Goal: Task Accomplishment & Management: Manage account settings

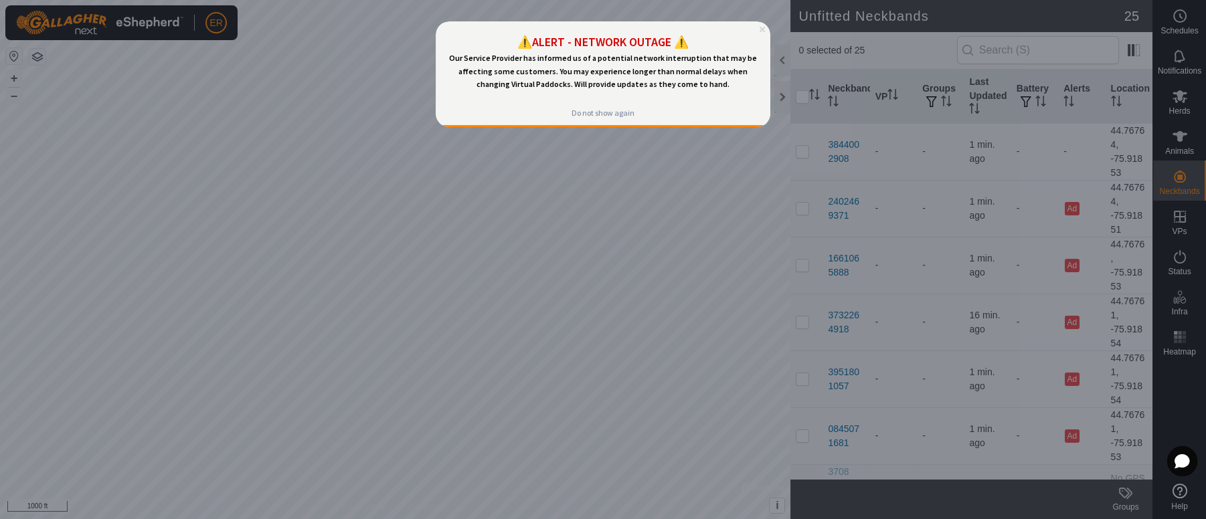
click at [763, 28] on icon "Close Preview" at bounding box center [762, 29] width 5 height 5
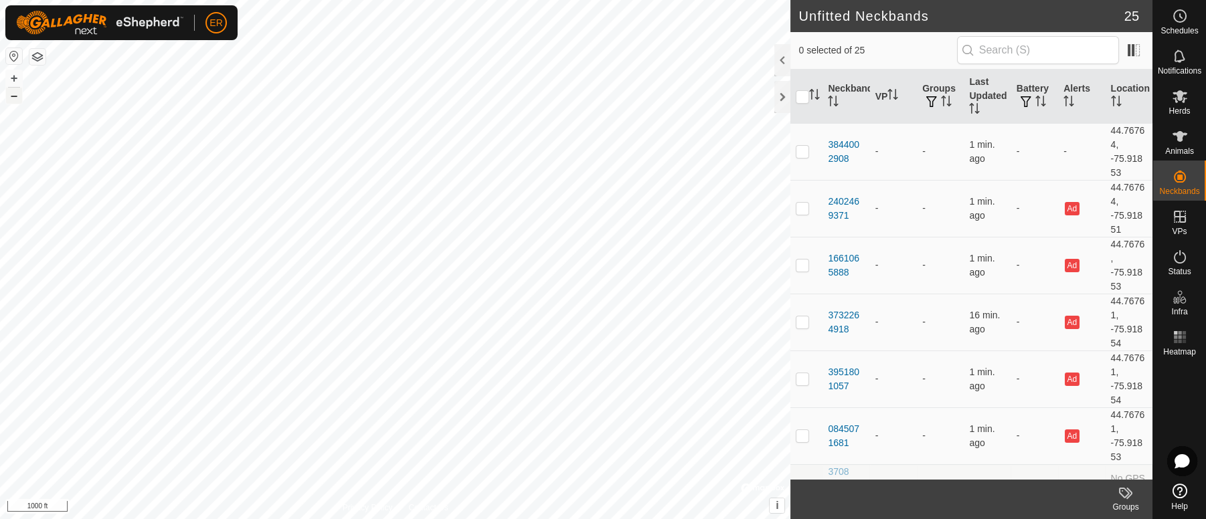
click at [15, 98] on button "–" at bounding box center [14, 96] width 16 height 16
click at [12, 76] on button "+" at bounding box center [14, 78] width 16 height 16
click at [13, 80] on button "+" at bounding box center [14, 78] width 16 height 16
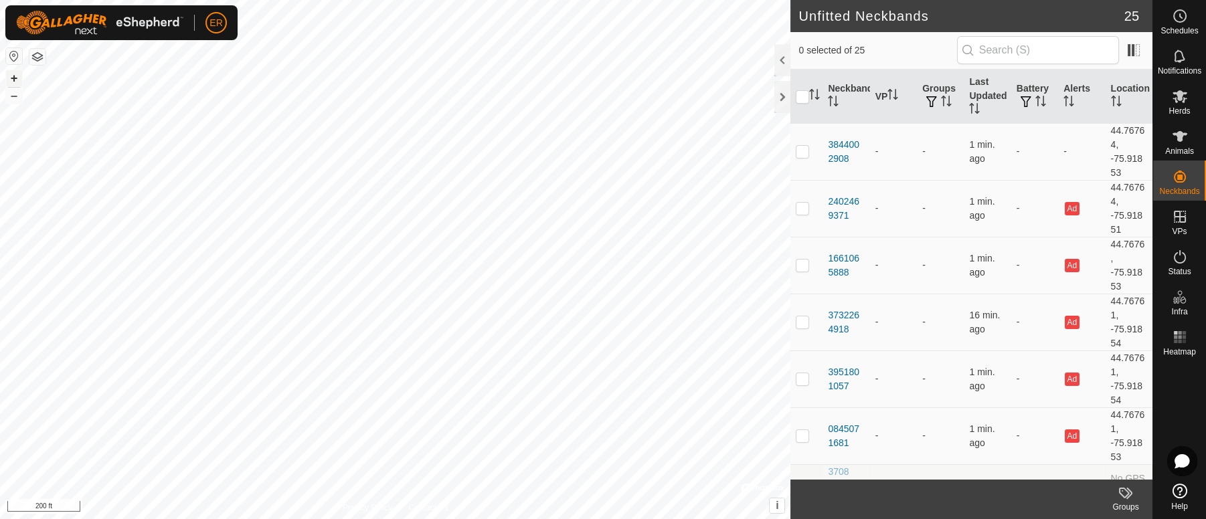
click at [13, 80] on button "+" at bounding box center [14, 78] width 16 height 16
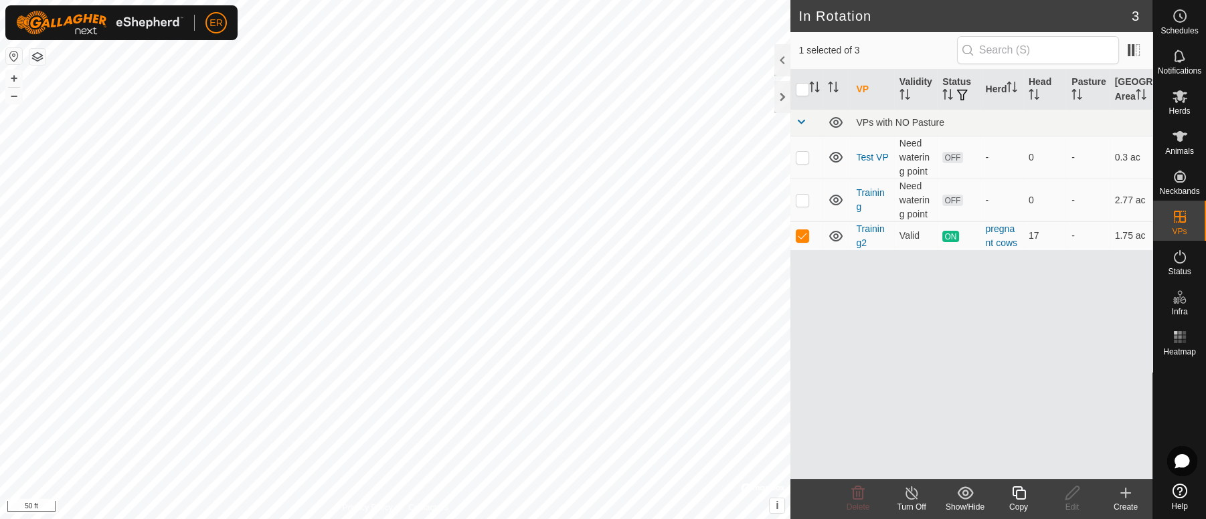
checkbox input "true"
checkbox input "false"
click at [1179, 135] on icon at bounding box center [1180, 136] width 15 height 11
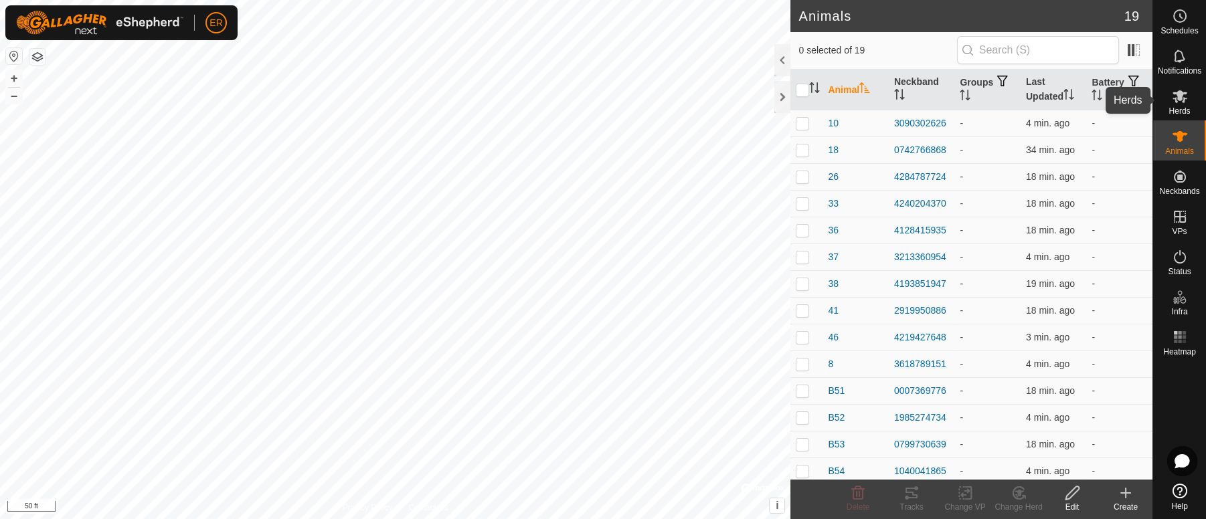
click at [1177, 104] on icon at bounding box center [1180, 96] width 16 height 16
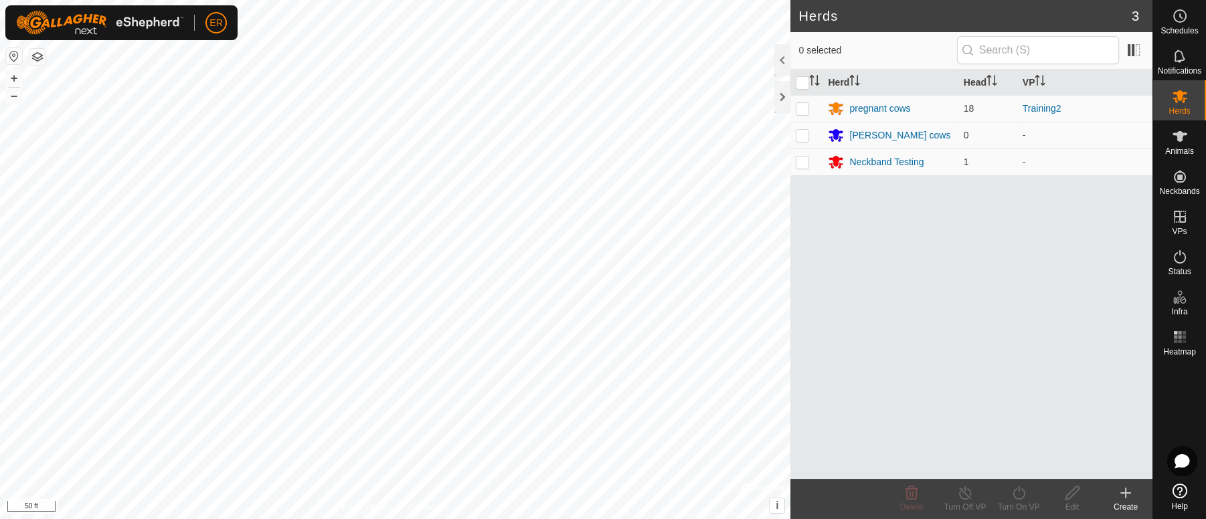
click at [1177, 104] on icon at bounding box center [1180, 96] width 16 height 16
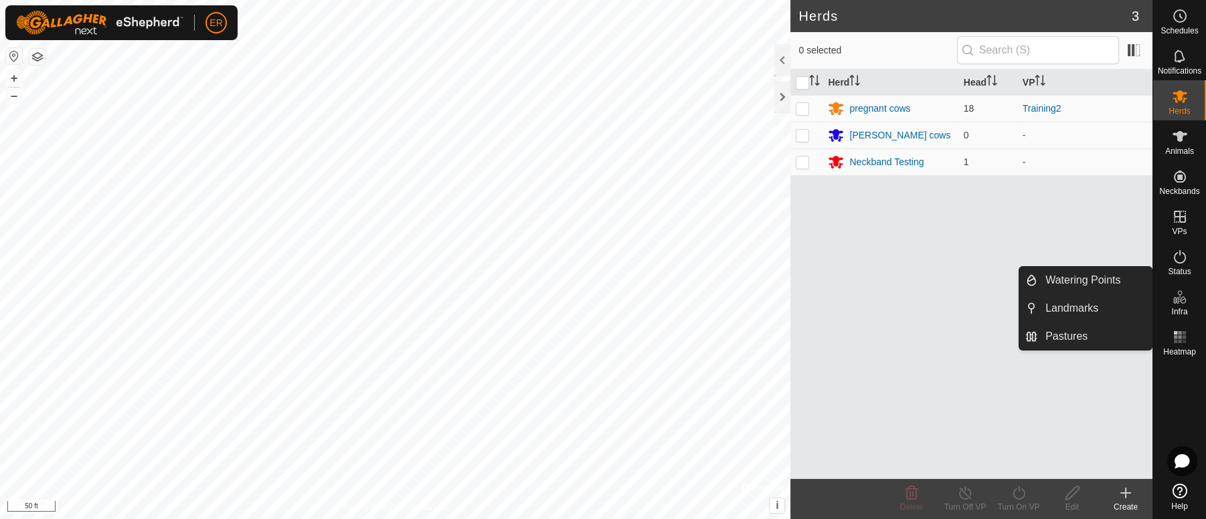
click at [1176, 495] on icon at bounding box center [1180, 491] width 15 height 15
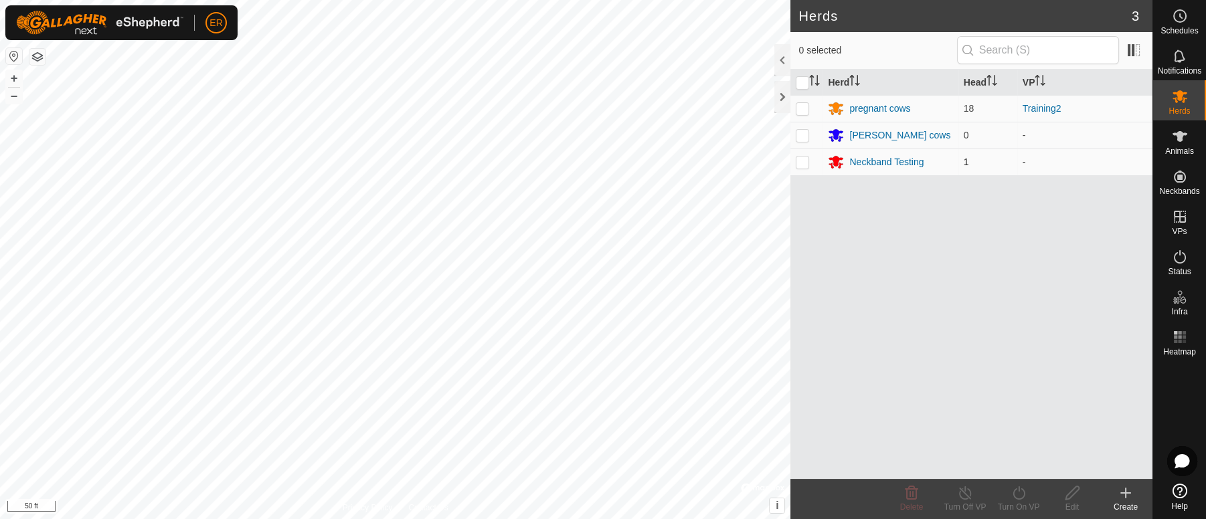
click at [803, 161] on p-checkbox at bounding box center [802, 162] width 13 height 11
checkbox input "true"
click at [1021, 497] on icon at bounding box center [1019, 493] width 17 height 16
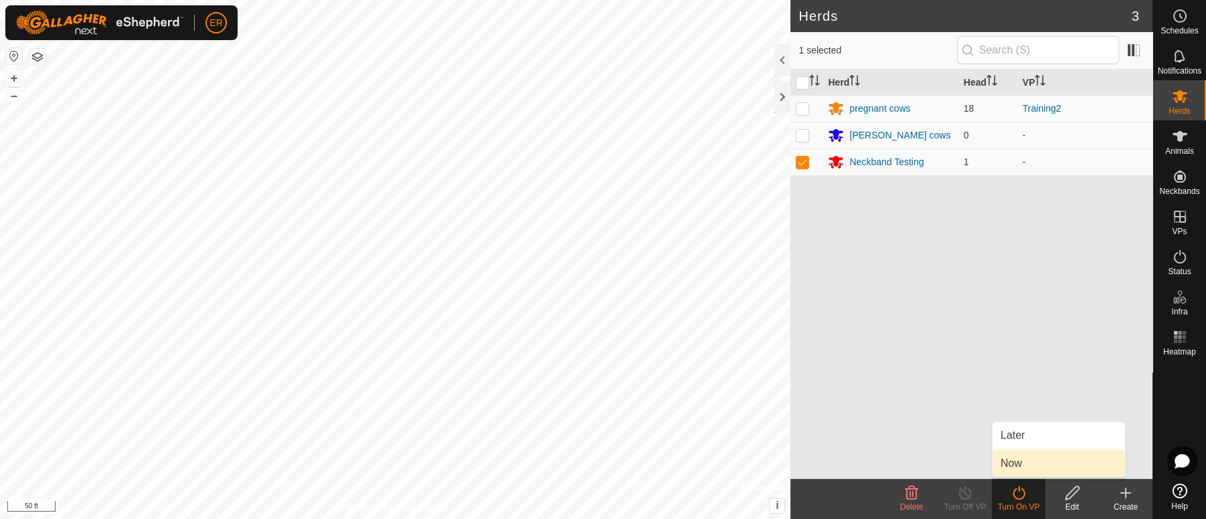
click at [1012, 467] on link "Now" at bounding box center [1059, 463] width 133 height 27
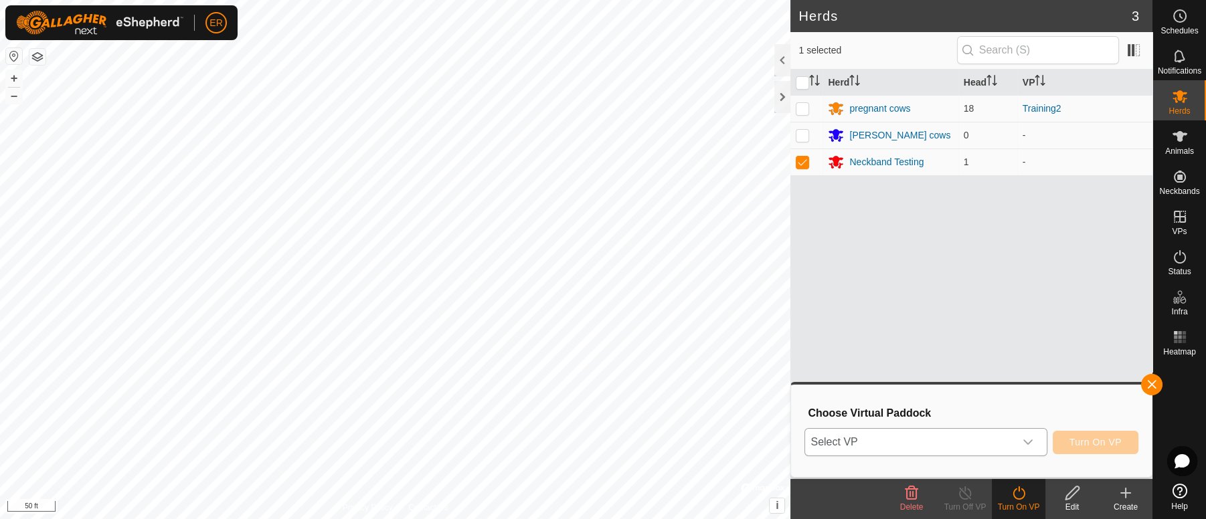
click at [1027, 444] on icon "dropdown trigger" at bounding box center [1027, 442] width 9 height 5
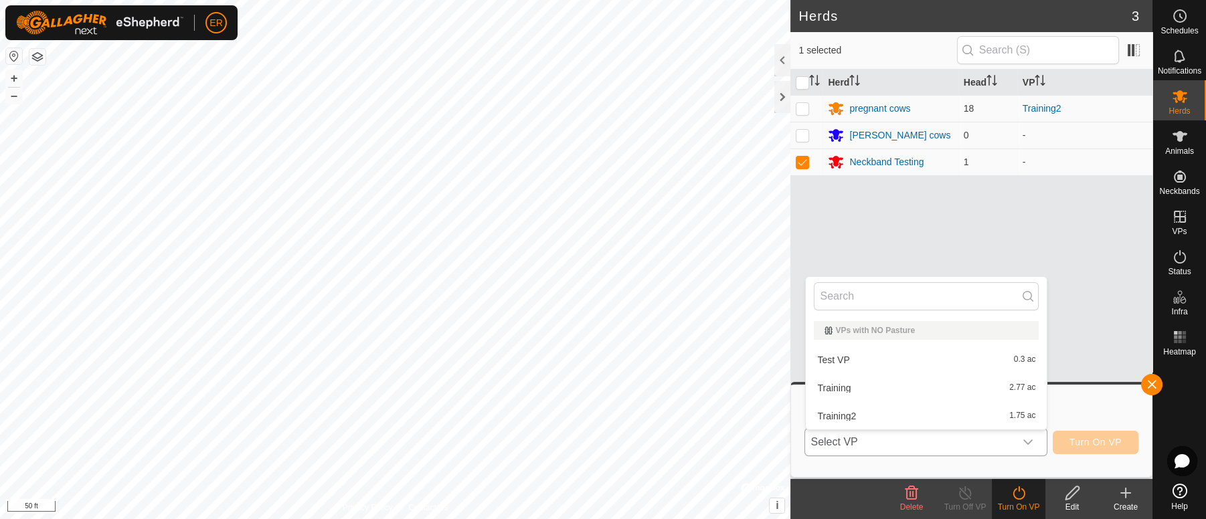
click at [835, 361] on li "Test VP 0.3 ac" at bounding box center [926, 360] width 241 height 27
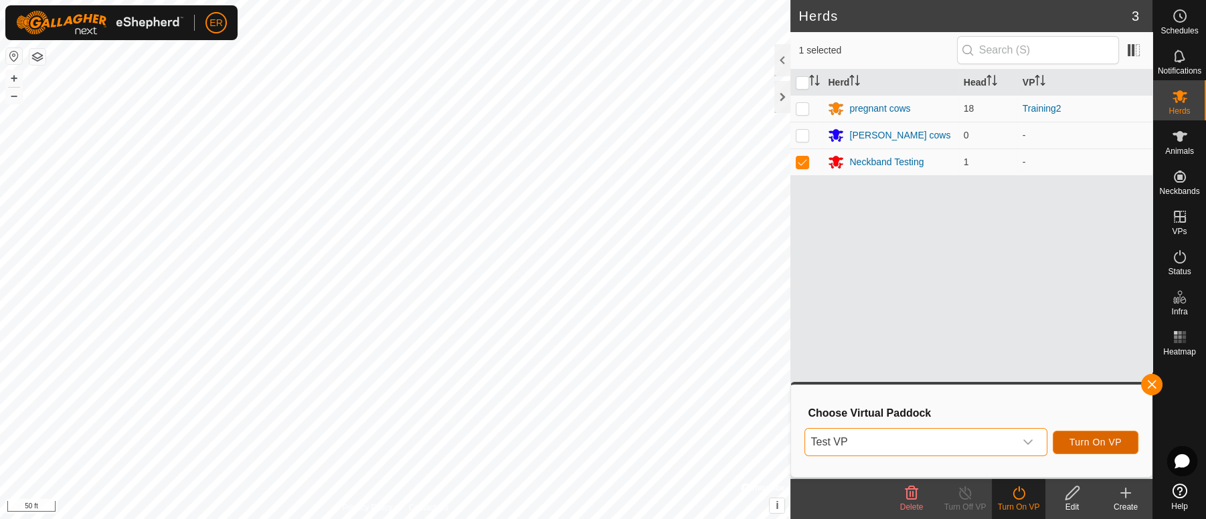
click at [1094, 441] on span "Turn On VP" at bounding box center [1096, 442] width 52 height 11
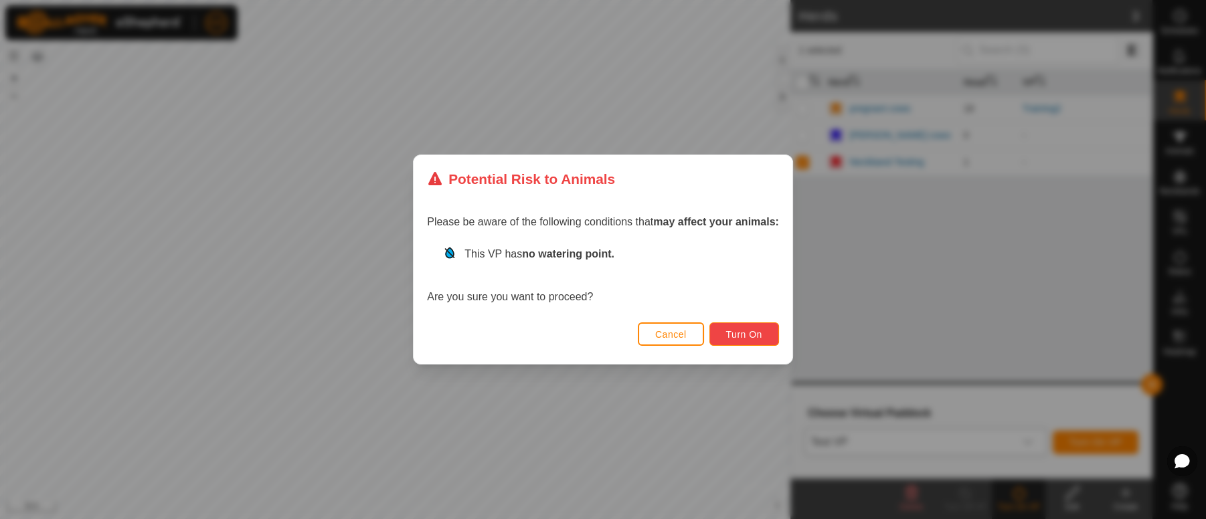
click at [754, 336] on span "Turn On" at bounding box center [744, 334] width 36 height 11
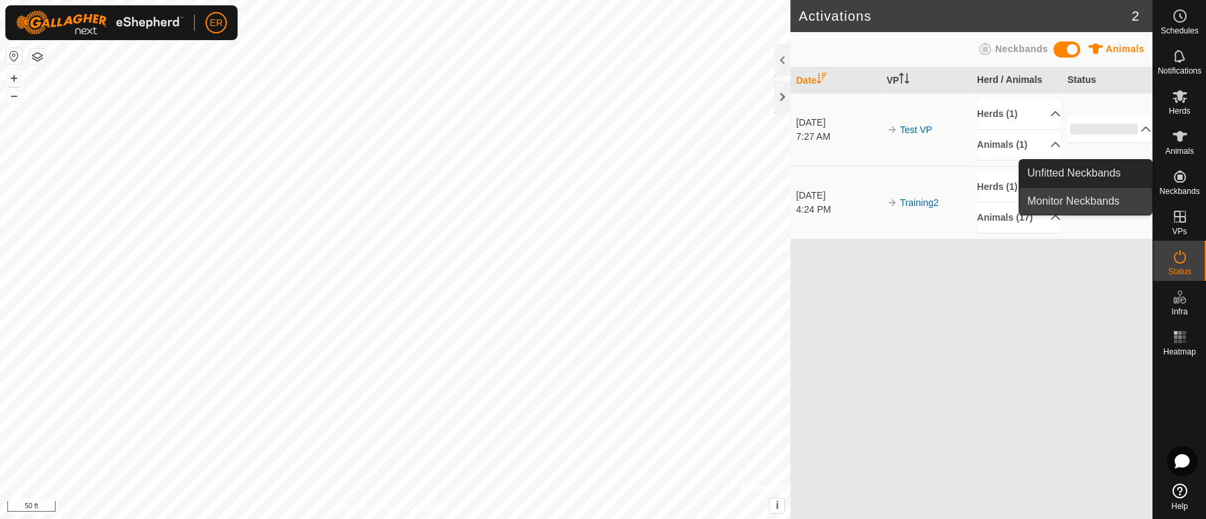
click at [1103, 199] on link "Monitor Neckbands" at bounding box center [1085, 201] width 133 height 27
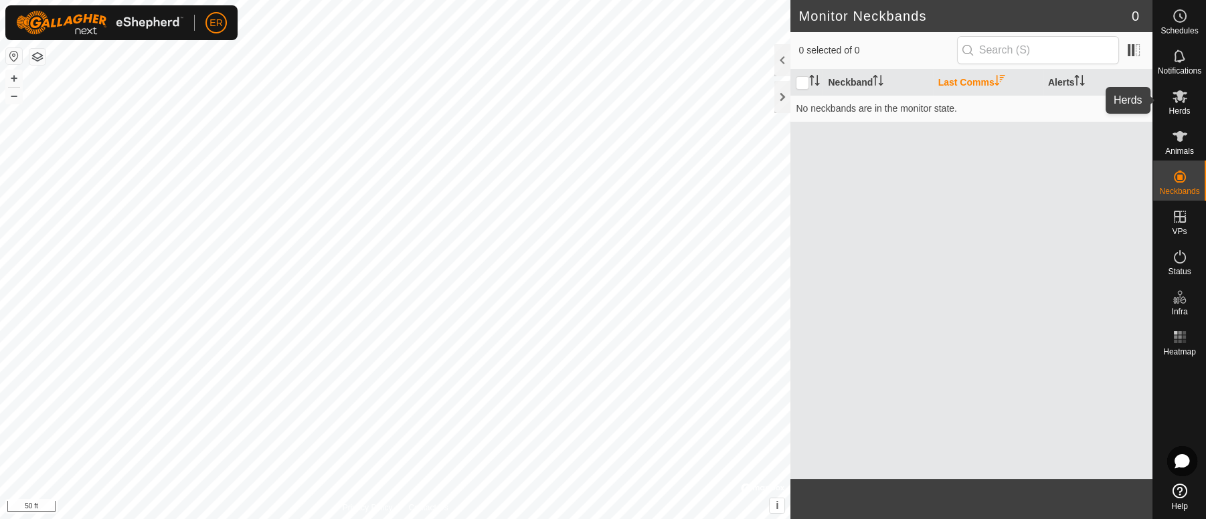
click at [1182, 99] on icon at bounding box center [1180, 96] width 16 height 16
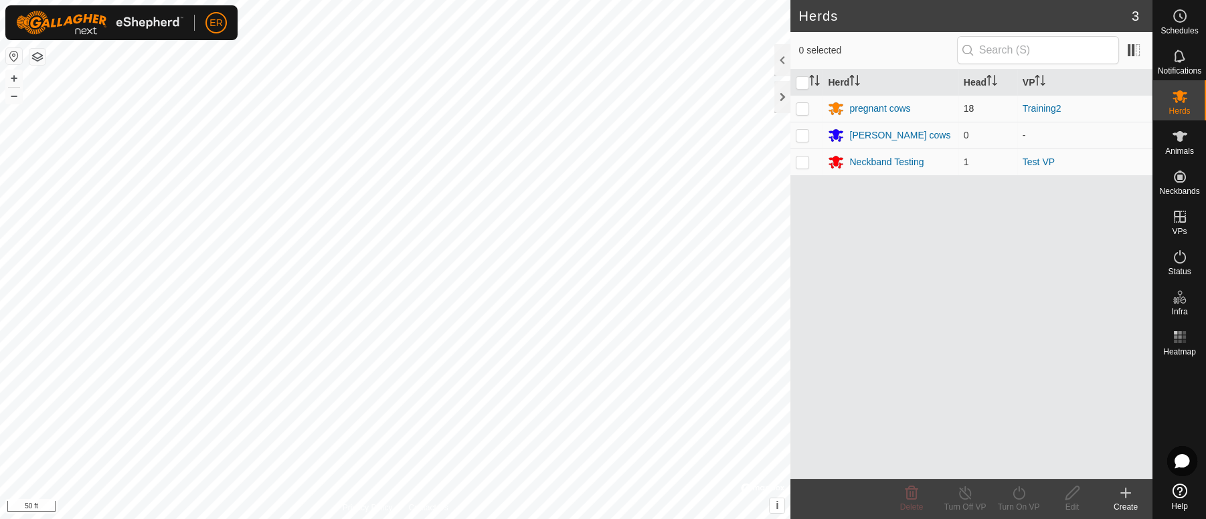
click at [807, 109] on p-checkbox at bounding box center [802, 108] width 13 height 11
checkbox input "true"
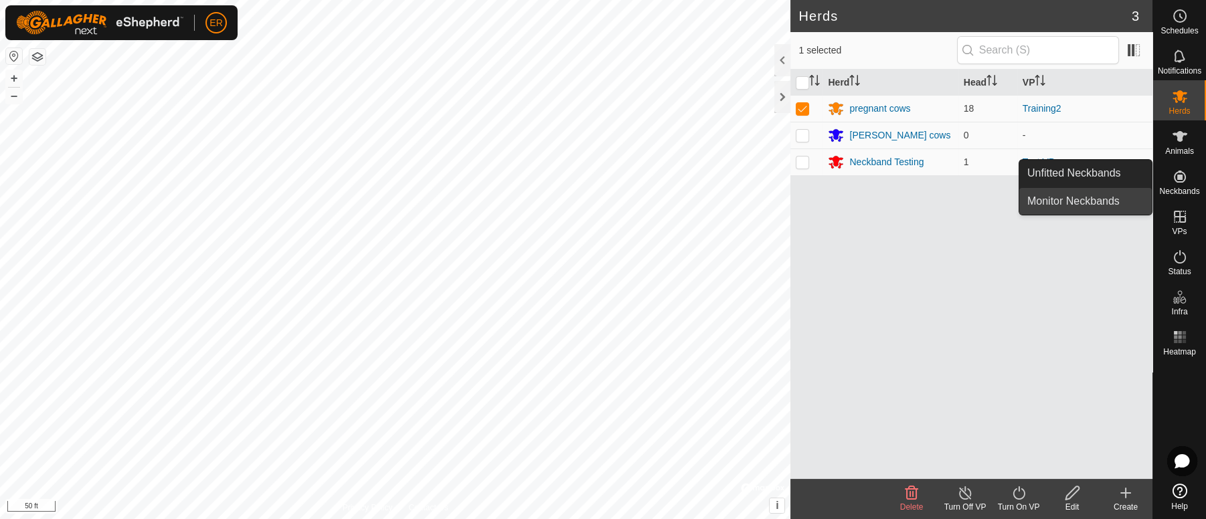
click at [1114, 203] on link "Monitor Neckbands" at bounding box center [1085, 201] width 133 height 27
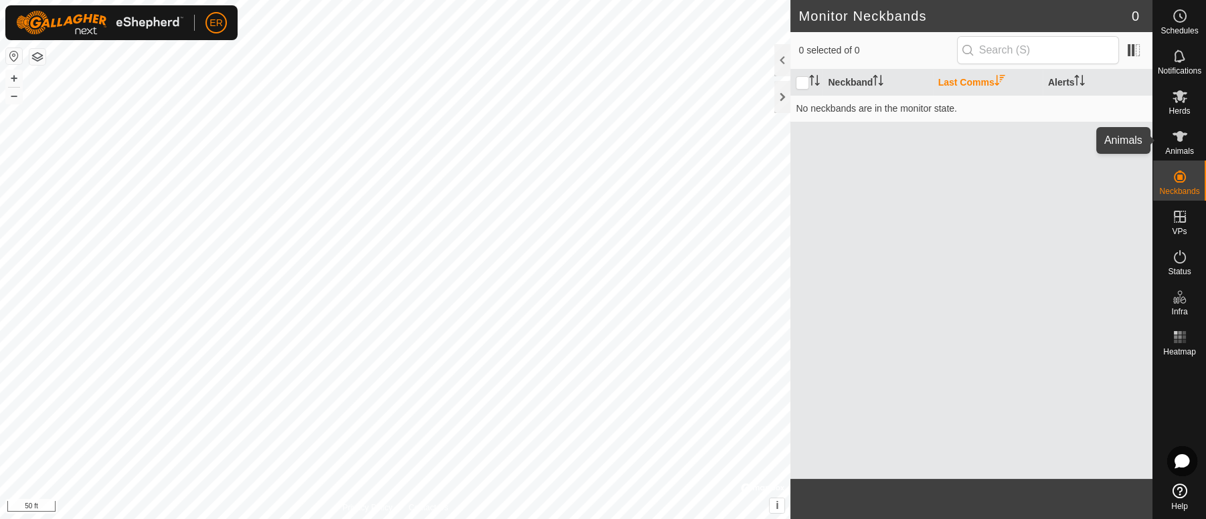
click at [1179, 136] on icon at bounding box center [1180, 136] width 15 height 11
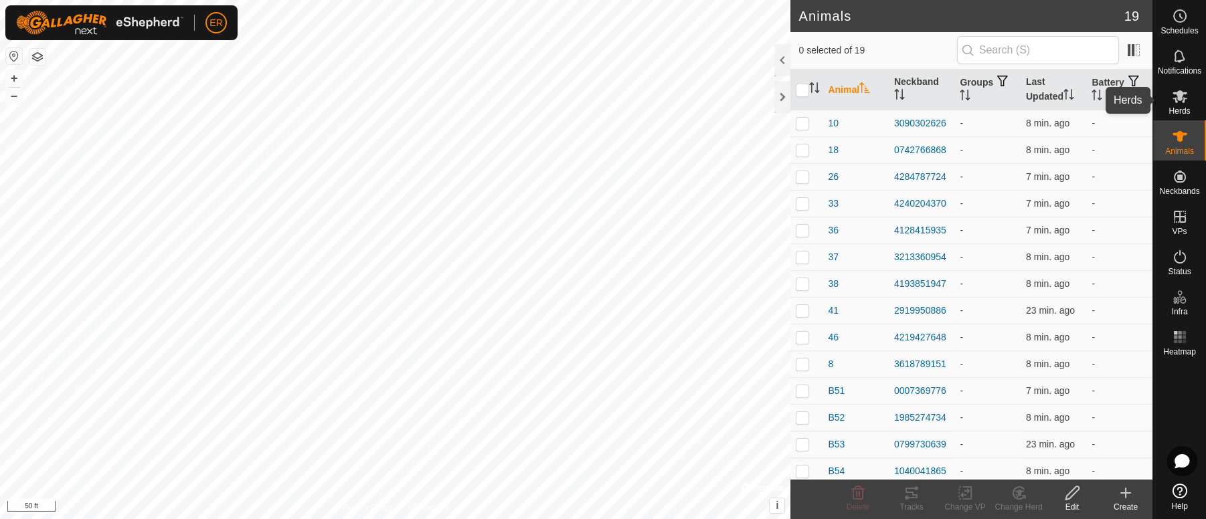
click at [1183, 94] on icon at bounding box center [1180, 96] width 15 height 13
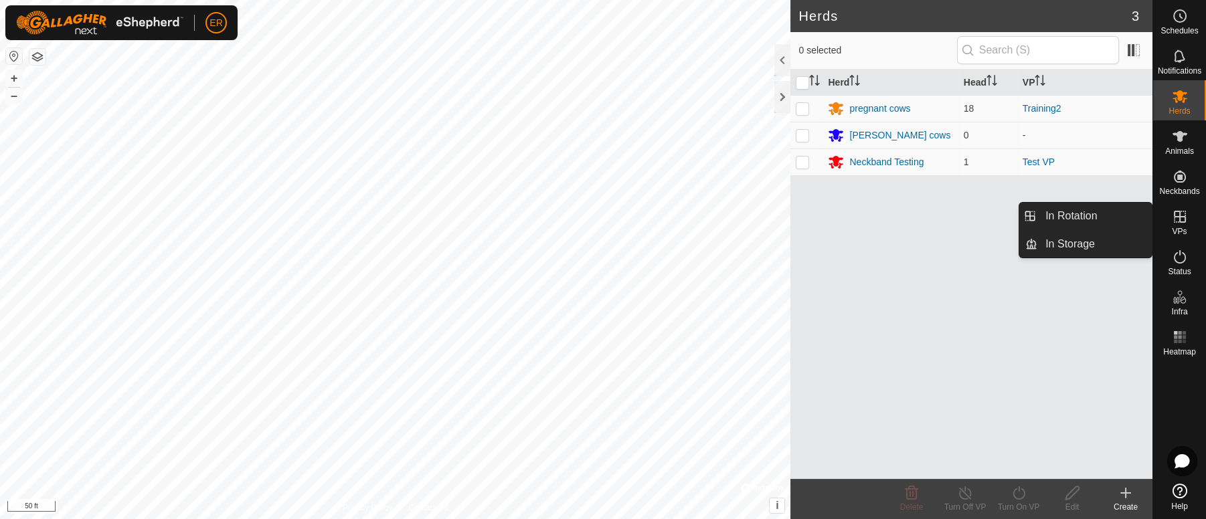
click at [1179, 219] on icon at bounding box center [1180, 217] width 12 height 12
click at [1111, 222] on link "In Rotation" at bounding box center [1094, 216] width 114 height 27
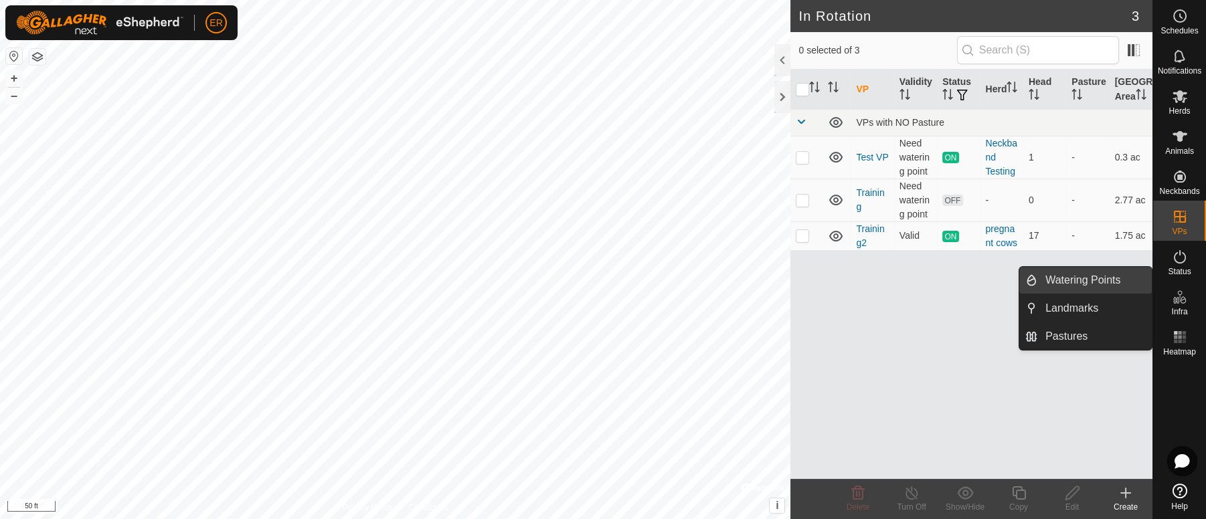
click at [1118, 278] on link "Watering Points" at bounding box center [1094, 280] width 114 height 27
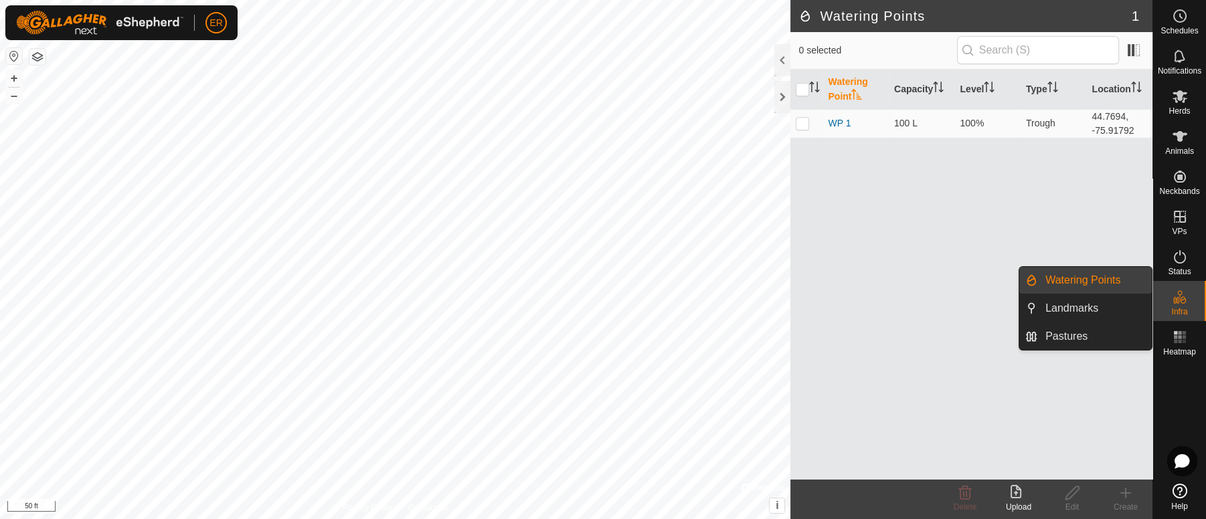
click at [1036, 282] on li "Watering Points" at bounding box center [1085, 280] width 133 height 27
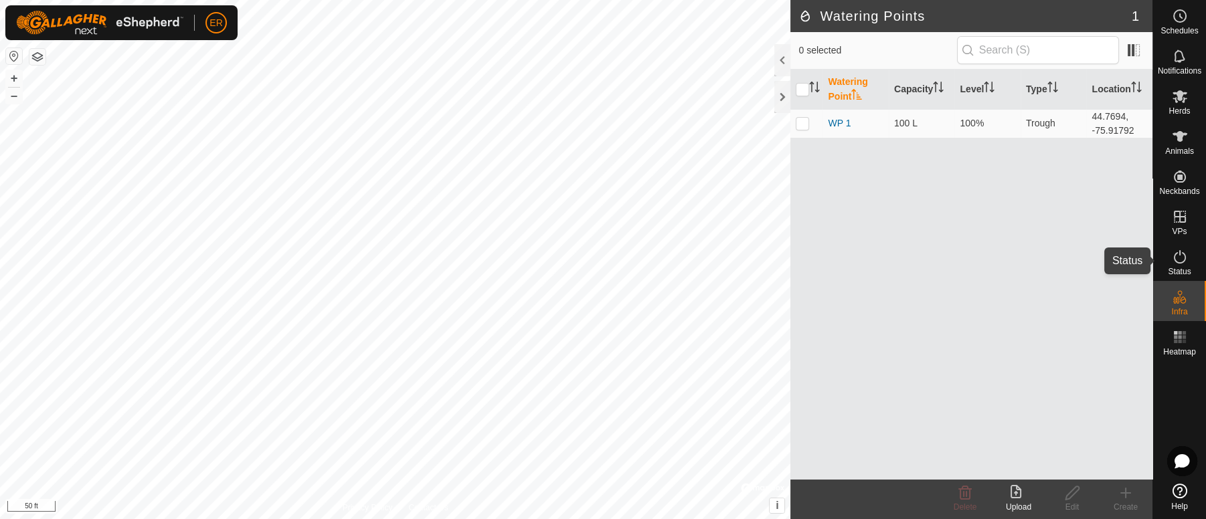
click at [1177, 257] on icon at bounding box center [1180, 257] width 16 height 16
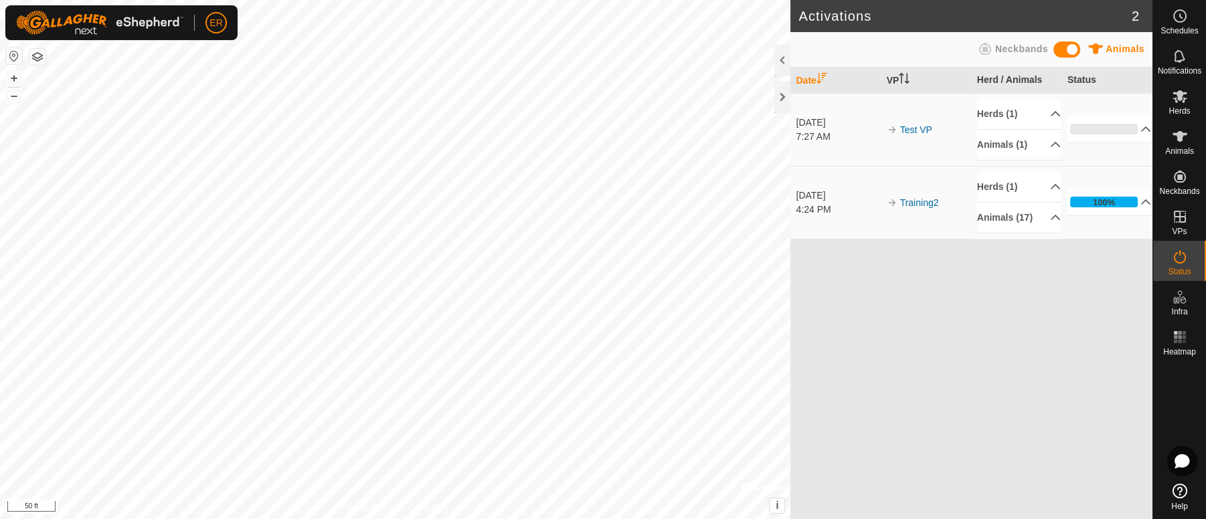
click at [1177, 257] on icon at bounding box center [1180, 257] width 16 height 16
click at [1179, 495] on icon at bounding box center [1180, 491] width 15 height 15
click at [13, 99] on button "–" at bounding box center [14, 96] width 16 height 16
click at [12, 102] on button "–" at bounding box center [14, 96] width 16 height 16
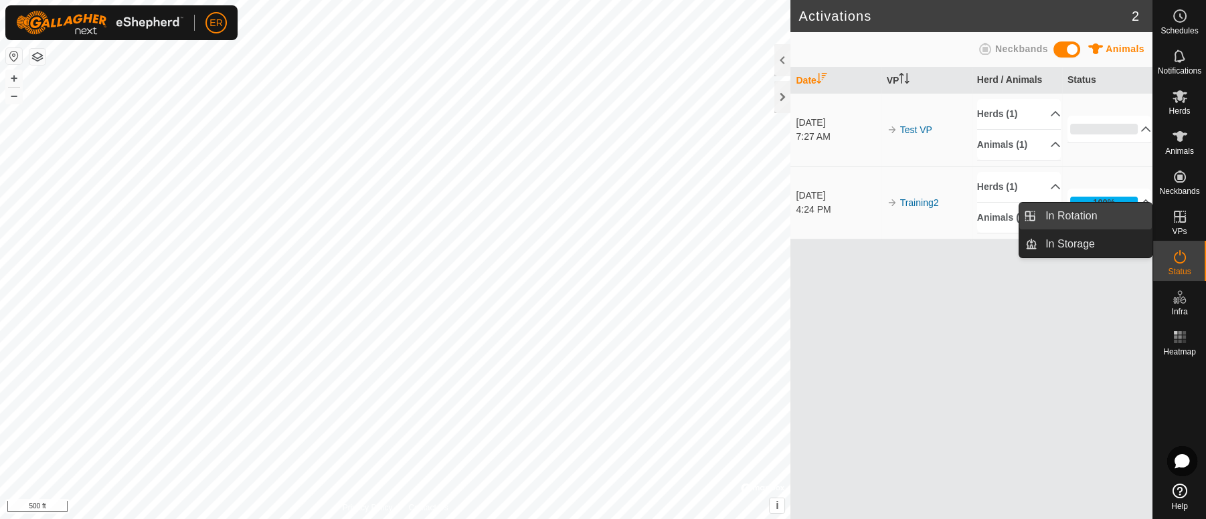
click at [1144, 213] on link "In Rotation" at bounding box center [1094, 216] width 114 height 27
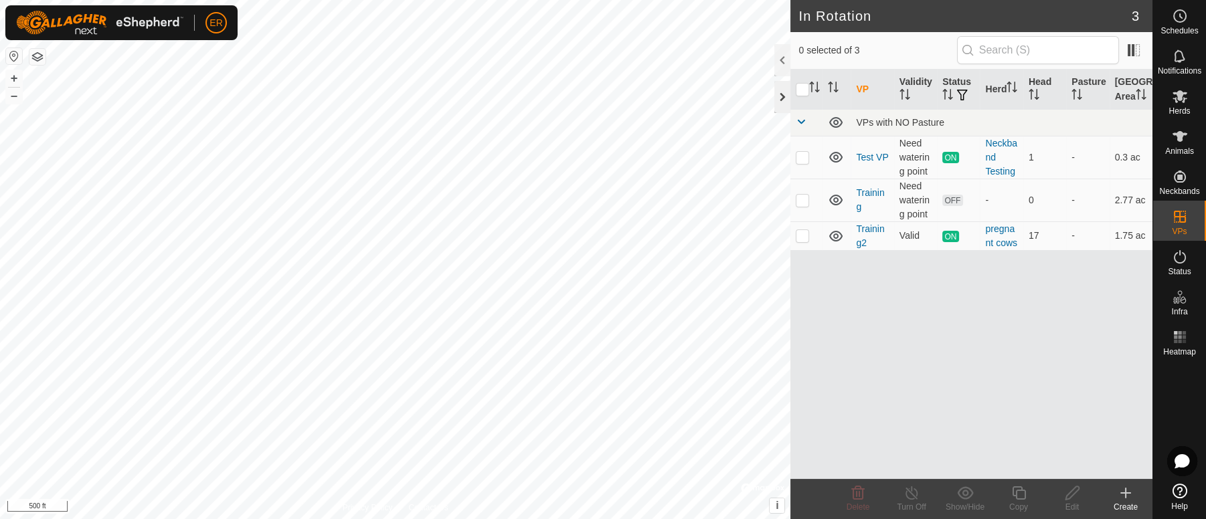
click at [783, 98] on div at bounding box center [782, 97] width 16 height 32
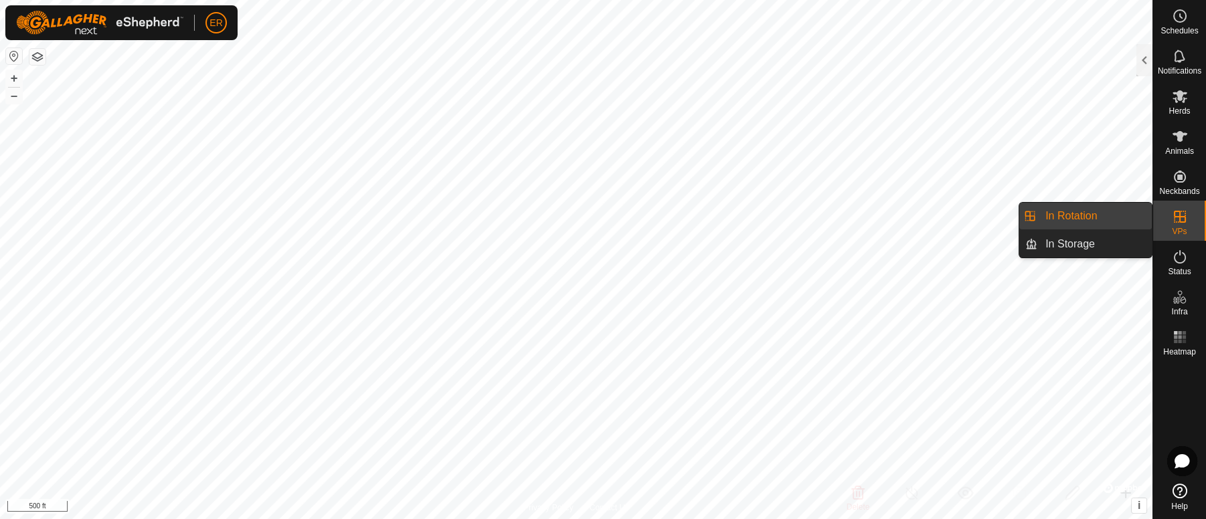
click at [1115, 220] on link "In Rotation" at bounding box center [1094, 216] width 114 height 27
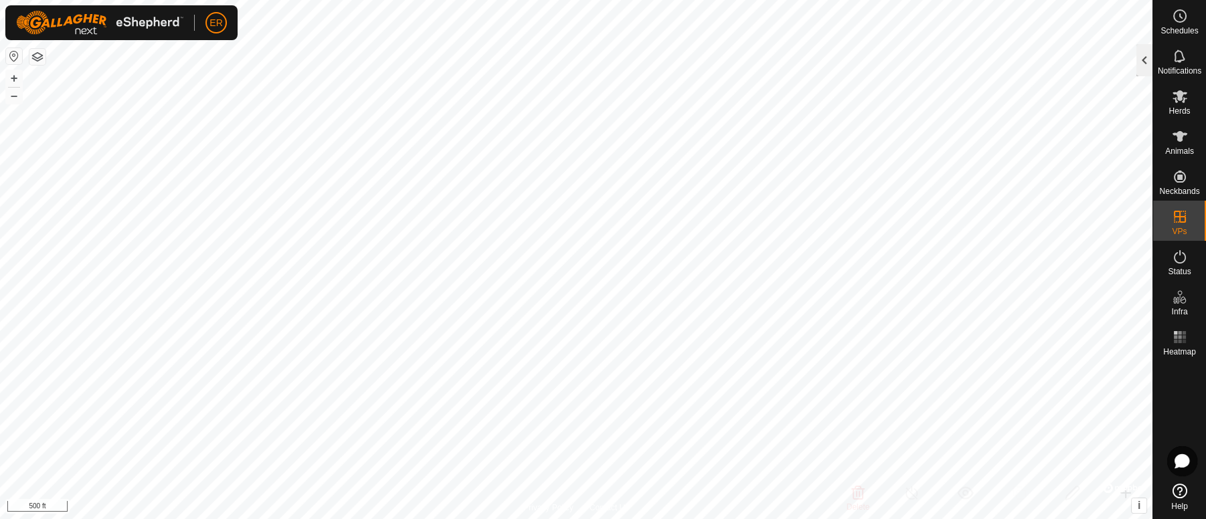
click at [1142, 59] on div at bounding box center [1144, 60] width 16 height 32
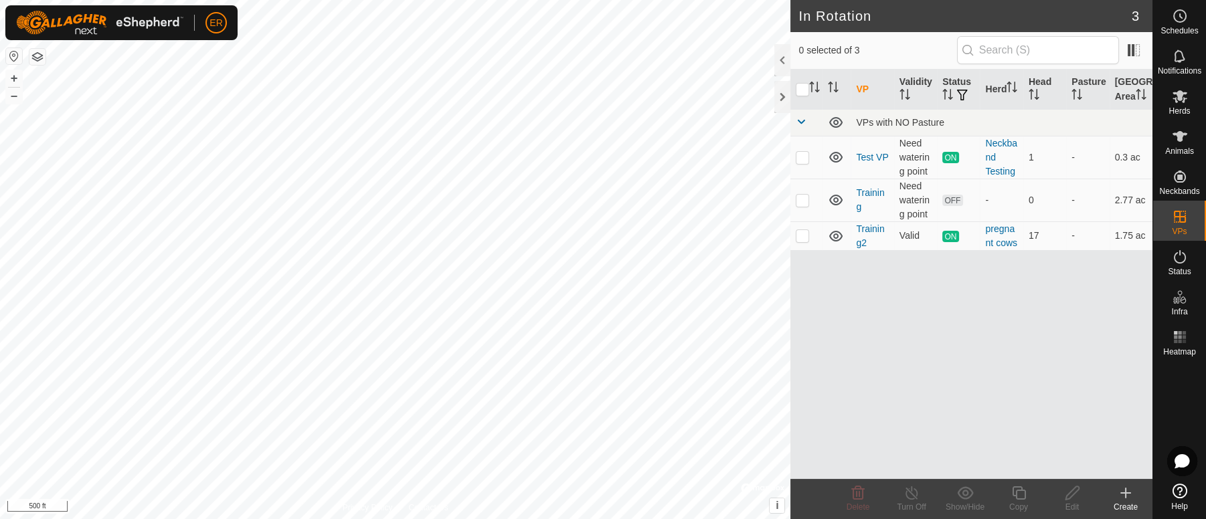
click at [1131, 495] on icon at bounding box center [1126, 493] width 16 height 16
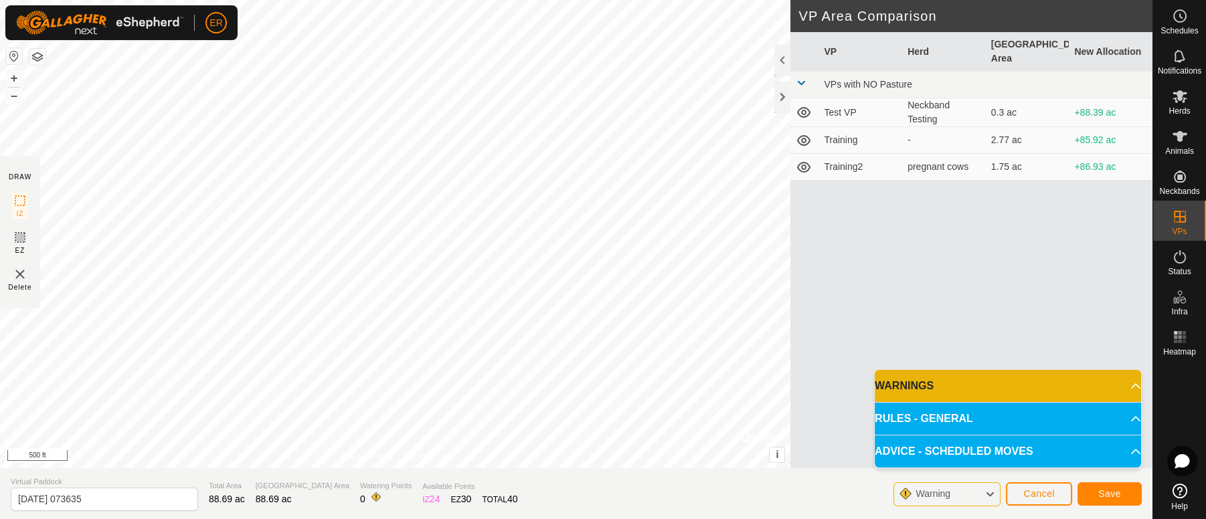
click at [954, 497] on span "Warning" at bounding box center [939, 494] width 46 height 17
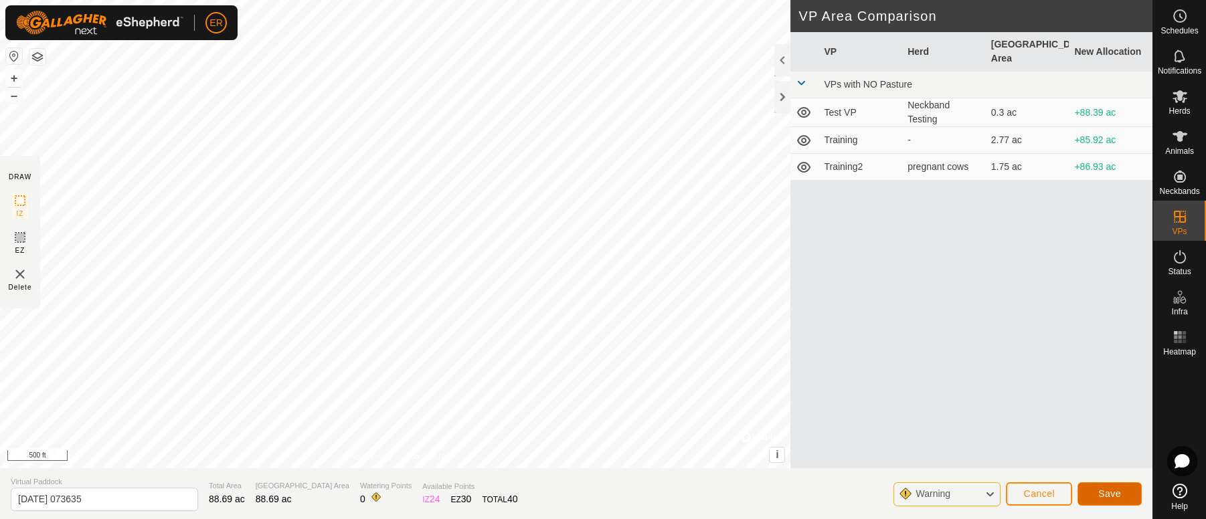
click at [1114, 497] on span "Save" at bounding box center [1109, 494] width 23 height 11
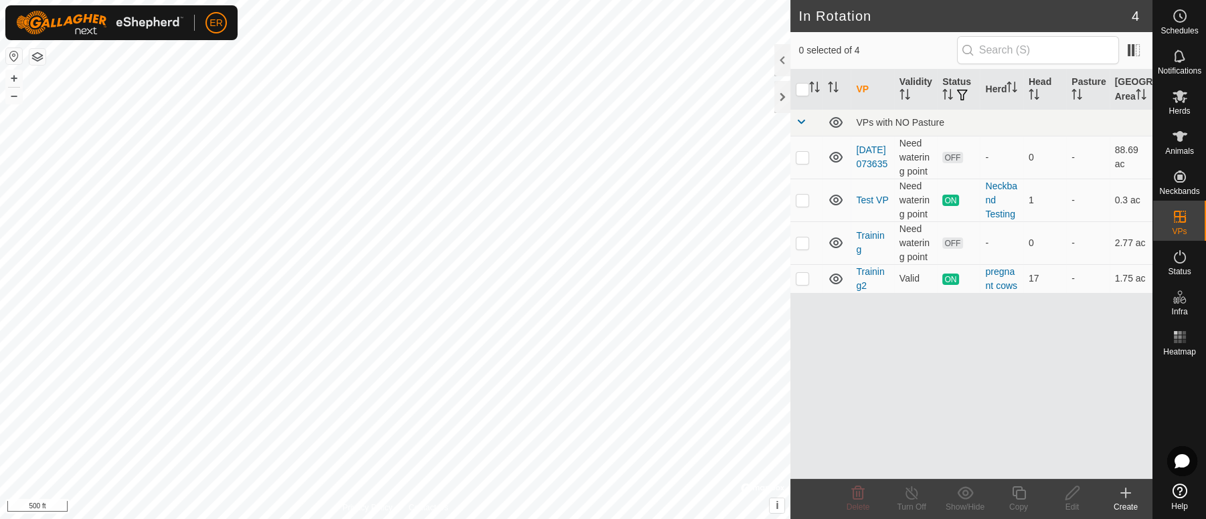
drag, startPoint x: 1114, startPoint y: 497, endPoint x: 804, endPoint y: 437, distance: 315.0
click at [804, 437] on div "VP Validity Status Herd Head Pasture Grazing Area VPs with NO Pasture 2025-08-1…" at bounding box center [971, 275] width 362 height 410
click at [804, 163] on p-checkbox at bounding box center [802, 157] width 13 height 11
checkbox input "true"
click at [1070, 493] on icon at bounding box center [1072, 493] width 13 height 13
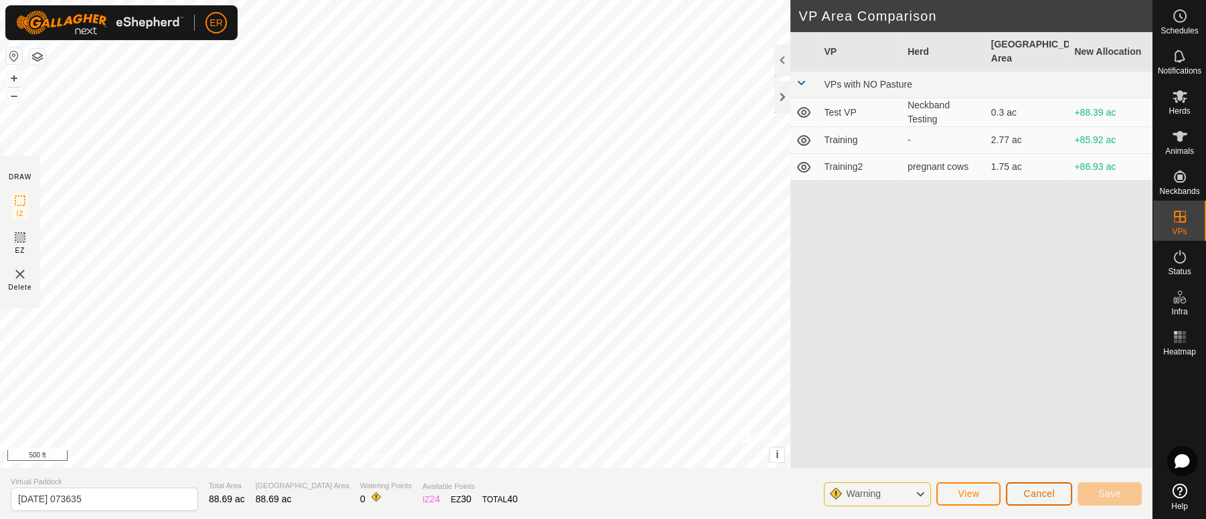
click at [1070, 493] on button "Cancel" at bounding box center [1039, 494] width 66 height 23
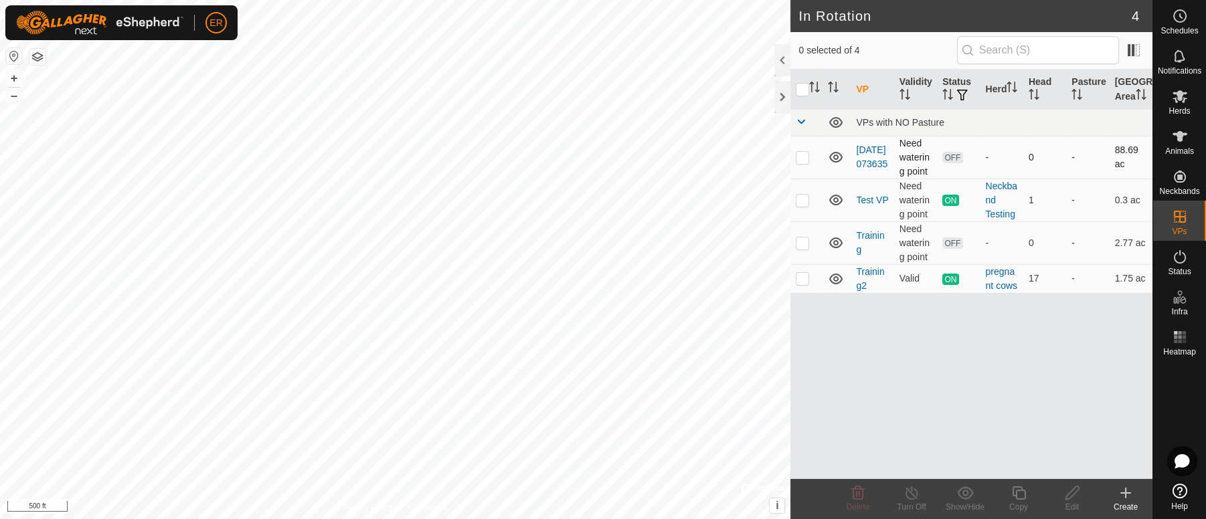
click at [837, 165] on icon at bounding box center [836, 157] width 16 height 16
click at [837, 161] on icon at bounding box center [835, 158] width 13 height 5
click at [803, 163] on p-checkbox at bounding box center [802, 157] width 13 height 11
click at [855, 496] on icon at bounding box center [858, 493] width 16 height 16
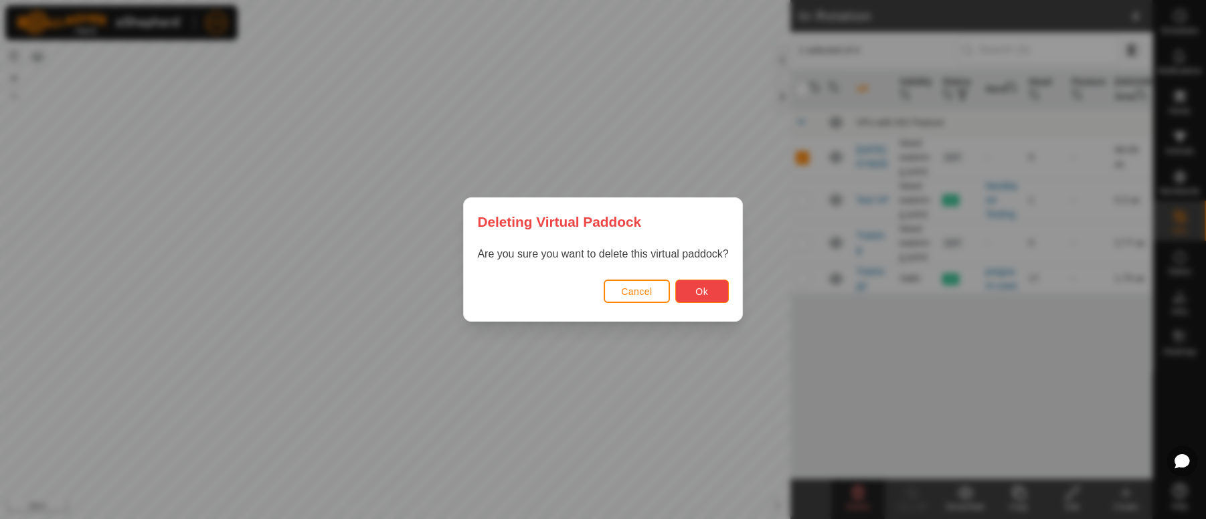
click at [708, 292] on button "Ok" at bounding box center [702, 291] width 54 height 23
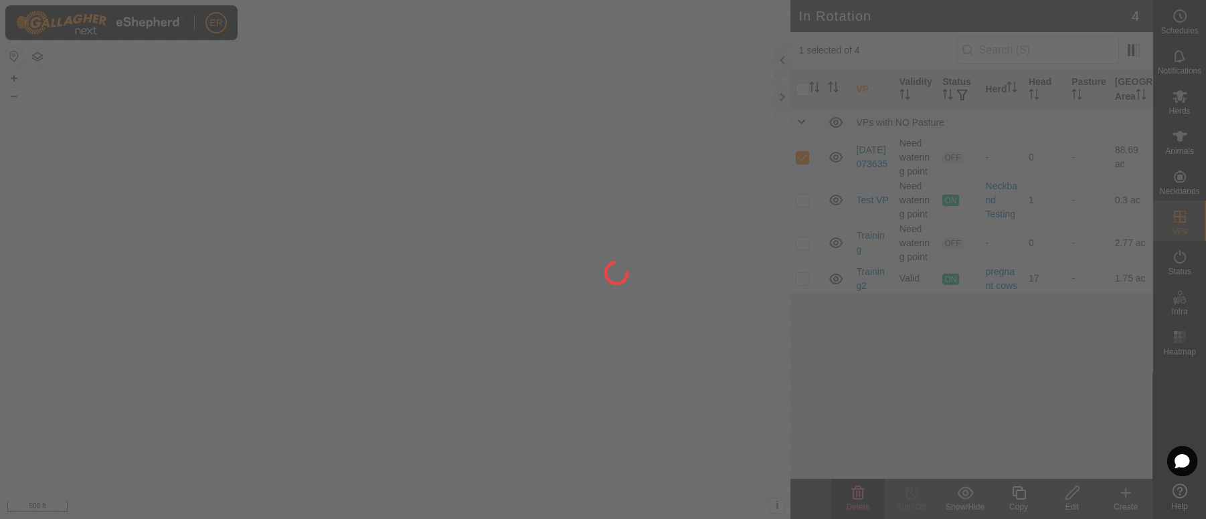
checkbox input "false"
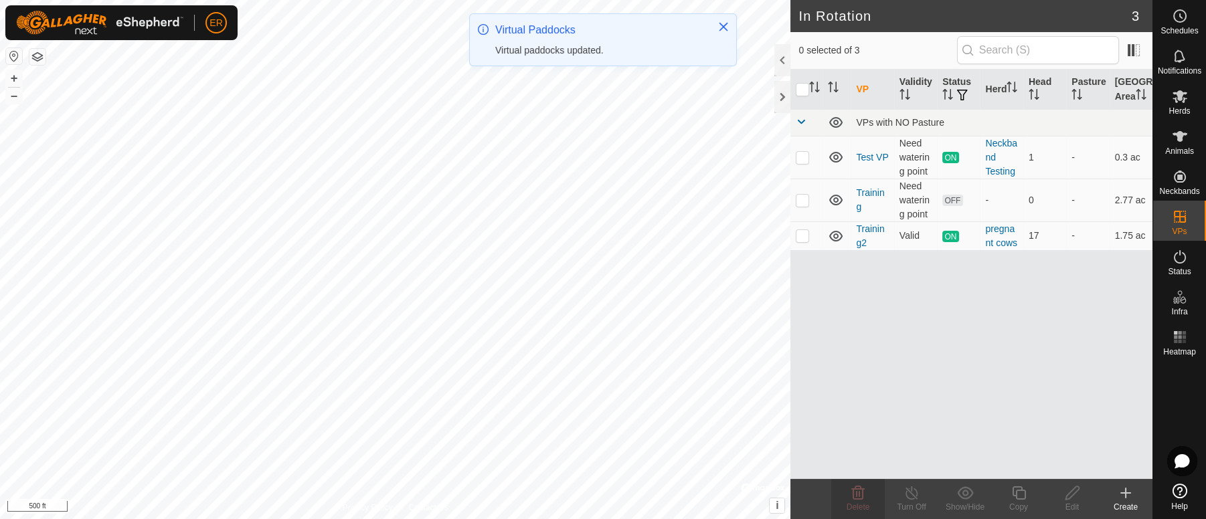
click at [1181, 495] on icon at bounding box center [1180, 491] width 15 height 15
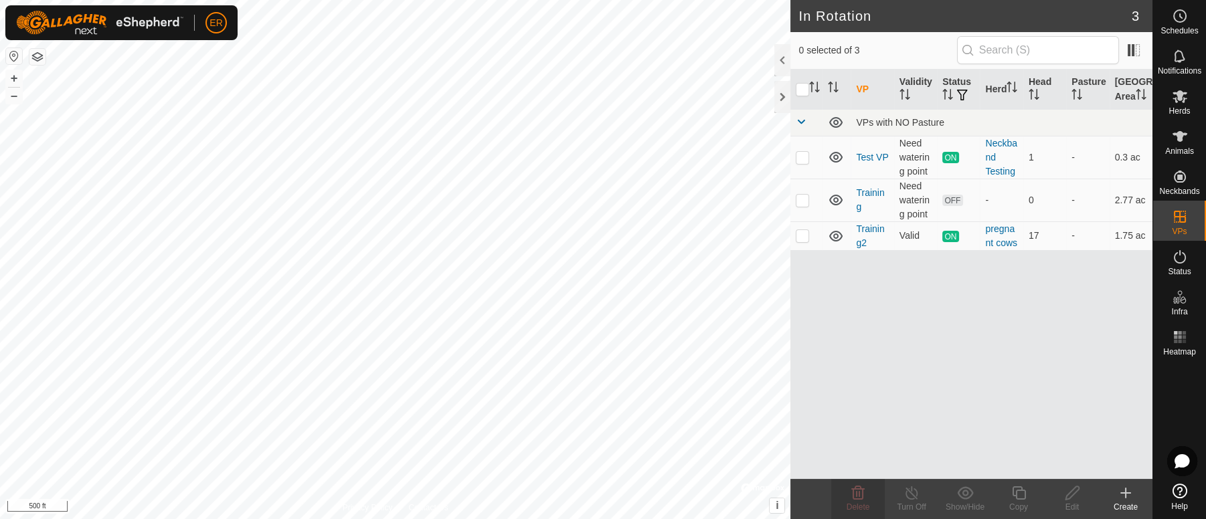
click at [1177, 494] on icon at bounding box center [1180, 491] width 15 height 15
click at [1127, 492] on icon at bounding box center [1126, 493] width 16 height 16
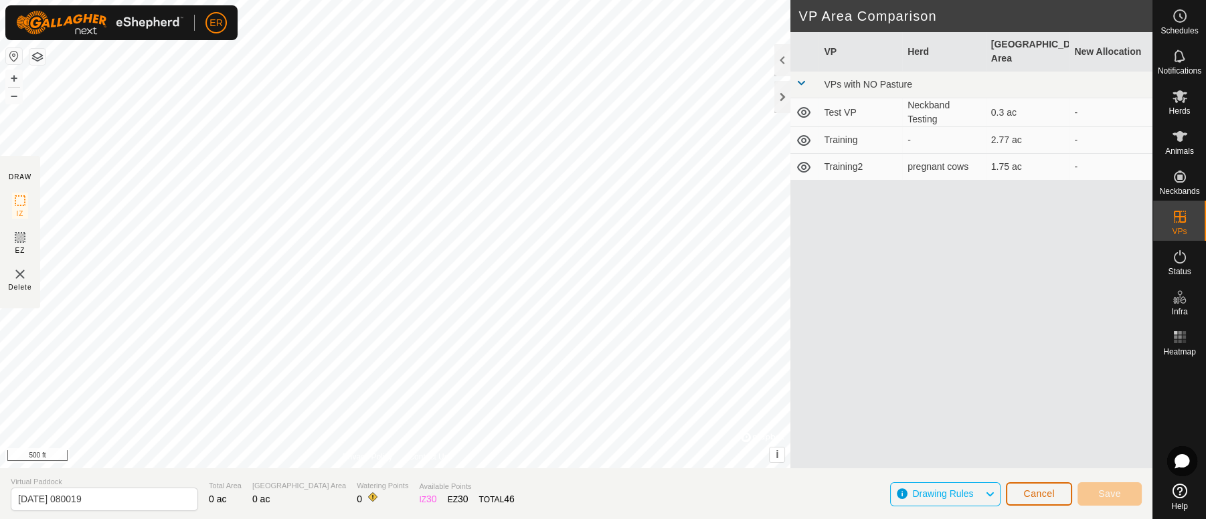
click at [1034, 491] on span "Cancel" at bounding box center [1038, 494] width 31 height 11
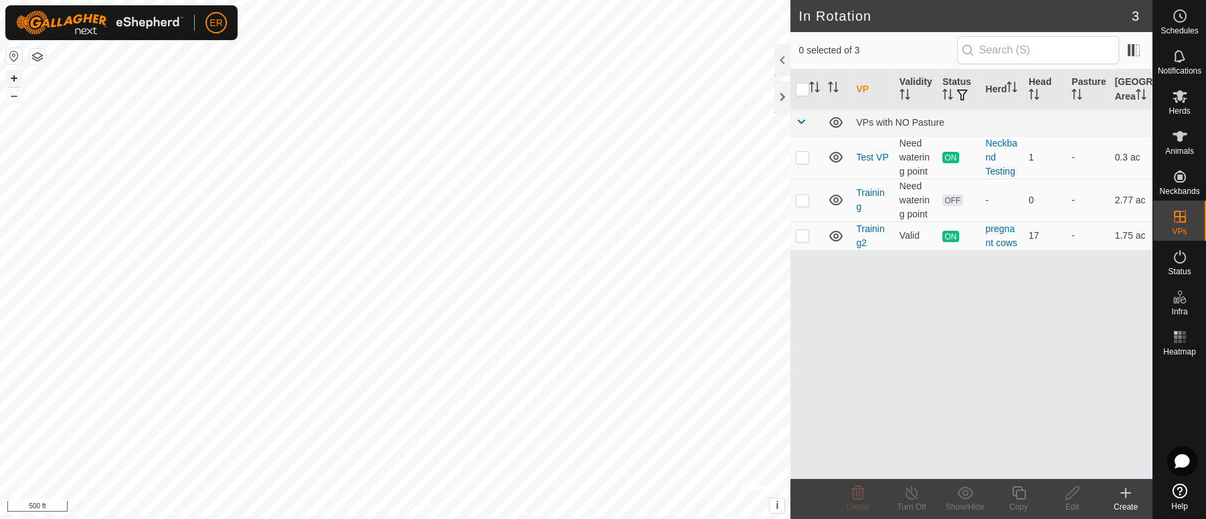
click at [13, 78] on button "+" at bounding box center [14, 78] width 16 height 16
checkbox input "true"
click at [1072, 493] on icon at bounding box center [1072, 493] width 17 height 16
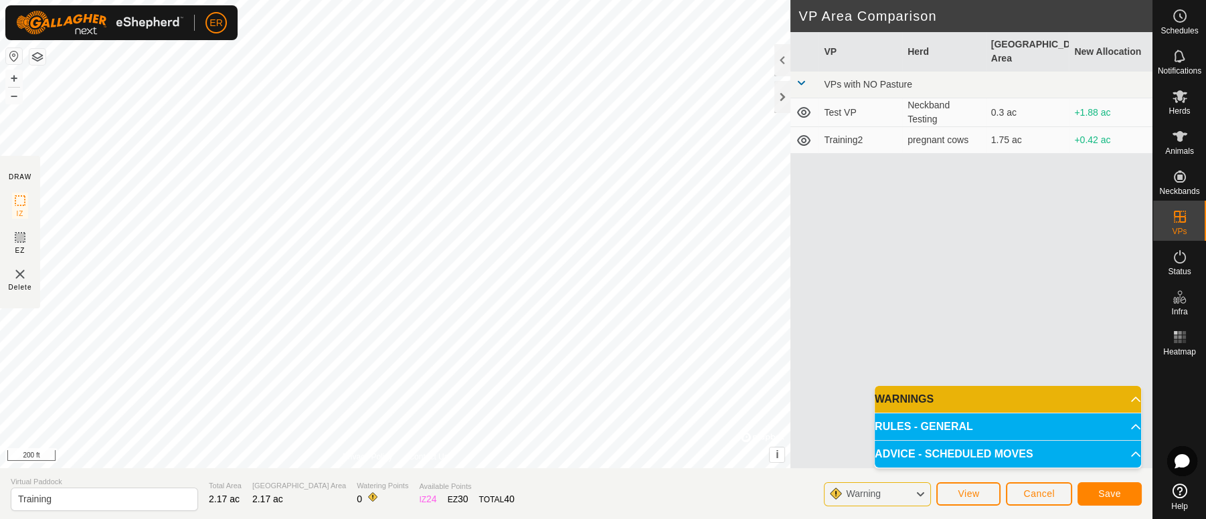
click at [859, 498] on span "Warning" at bounding box center [863, 494] width 35 height 11
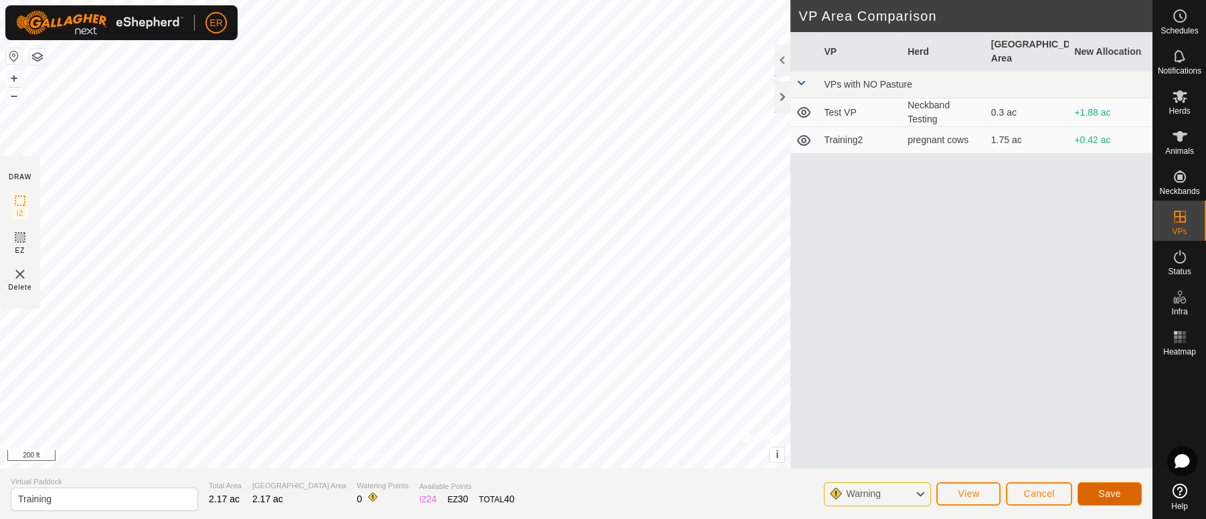
click at [1108, 495] on span "Save" at bounding box center [1109, 494] width 23 height 11
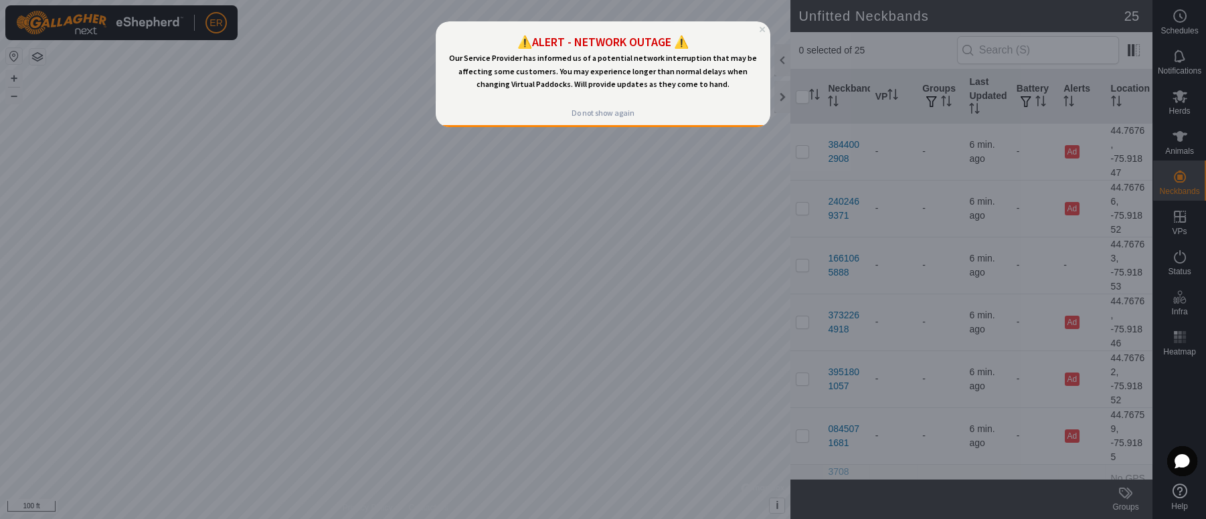
click at [593, 191] on div at bounding box center [603, 259] width 1206 height 519
click at [764, 31] on div "⚠️ALERT - NETWORK OUTAGE ⚠️ Our Service Provider has informed us of a potential…" at bounding box center [603, 61] width 335 height 80
click at [761, 27] on icon "Close Preview" at bounding box center [762, 29] width 5 height 5
